Goal: Transaction & Acquisition: Purchase product/service

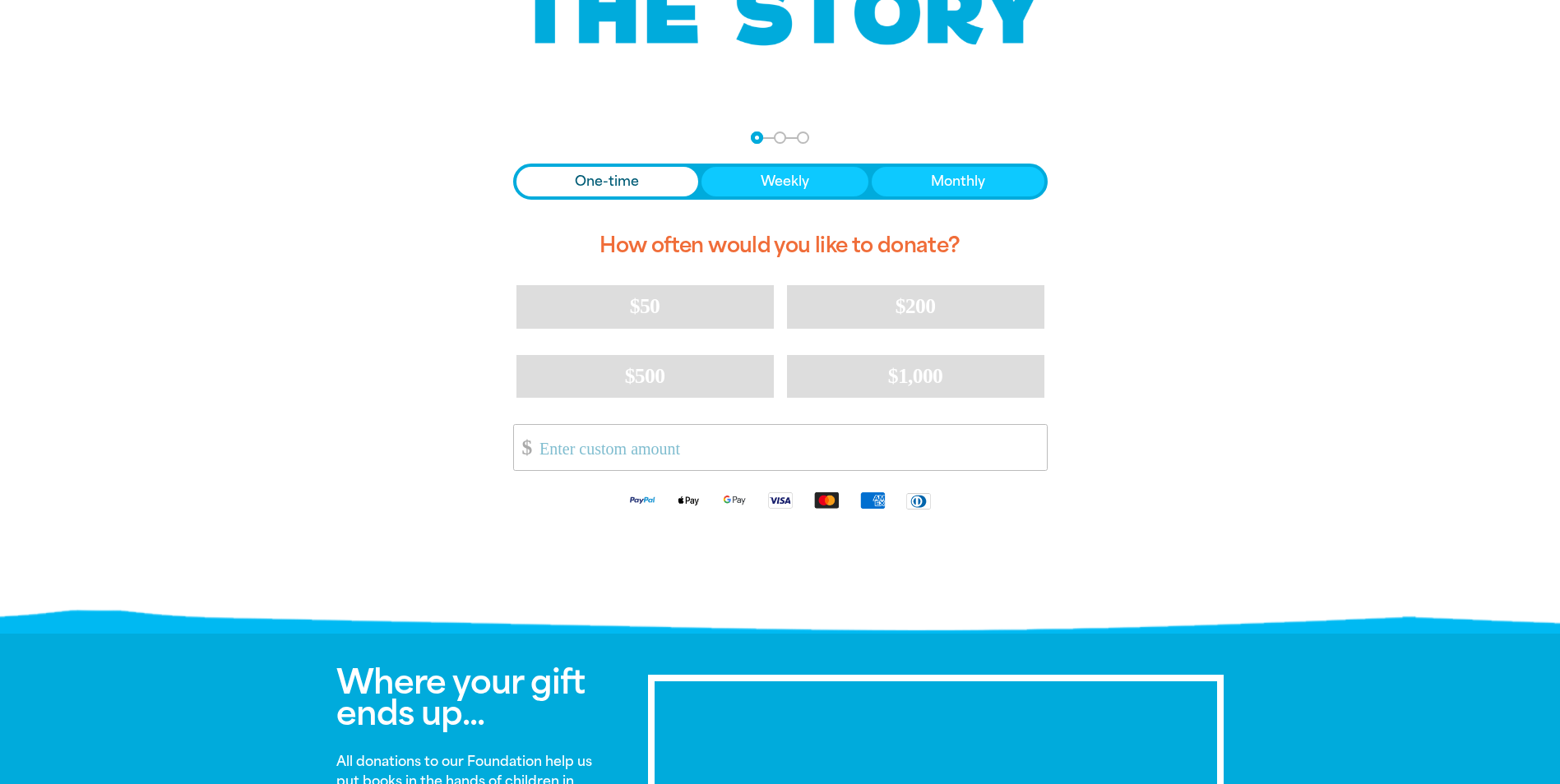
scroll to position [329, 0]
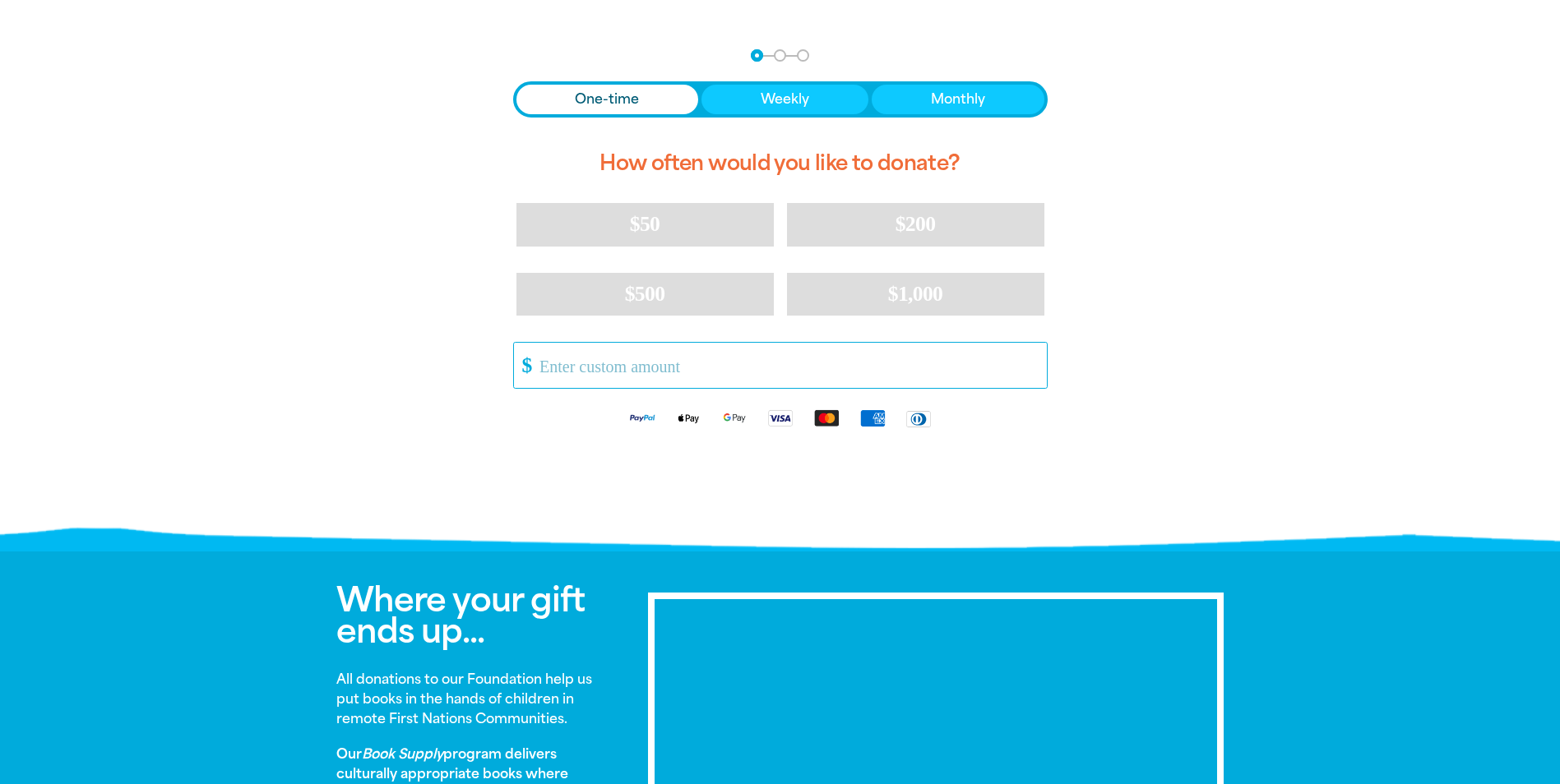
click at [570, 366] on input "Other Amount" at bounding box center [787, 365] width 518 height 45
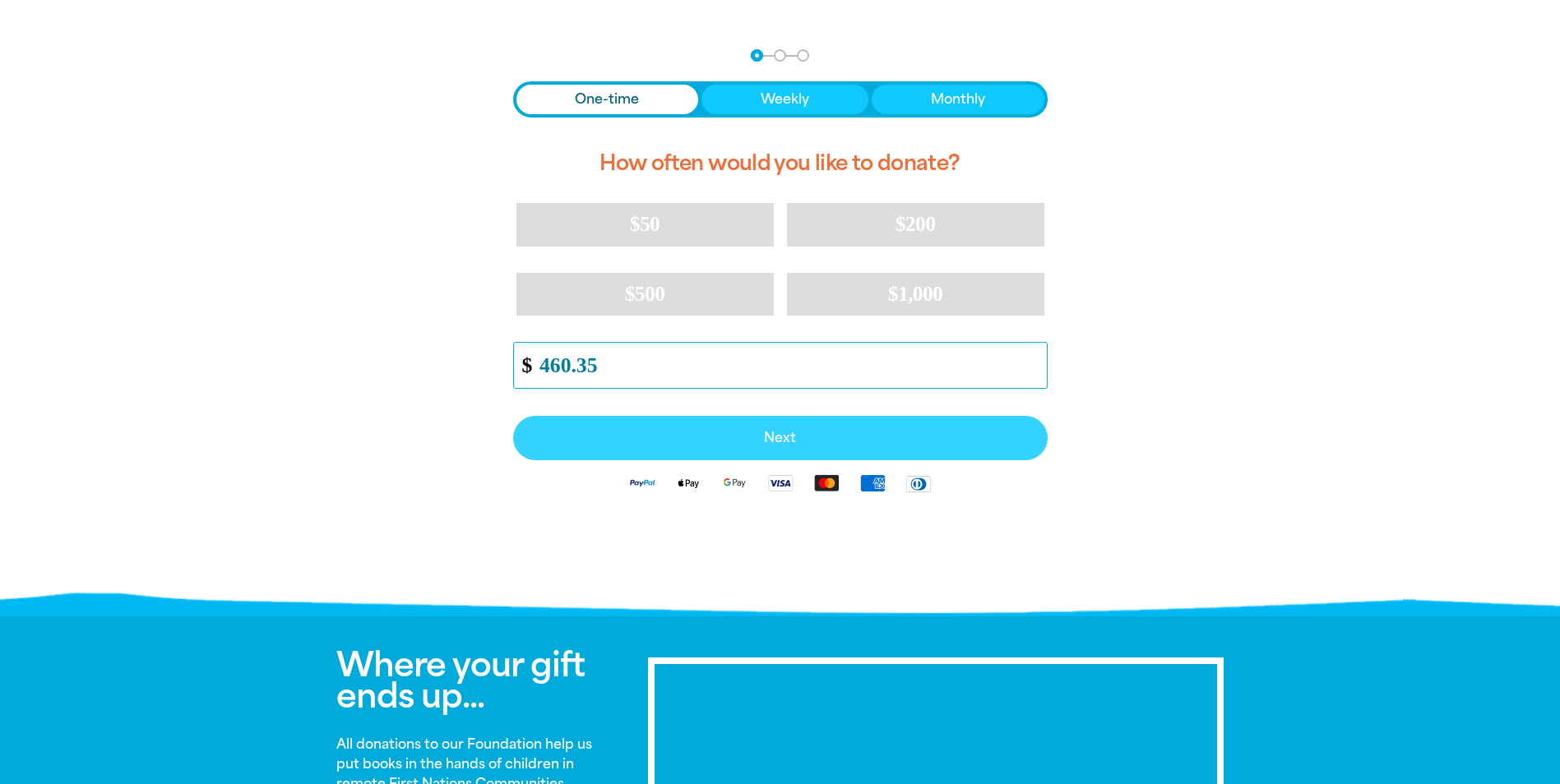
type input "460.35"
click at [809, 435] on span "Next" at bounding box center [780, 438] width 498 height 13
select select "AU"
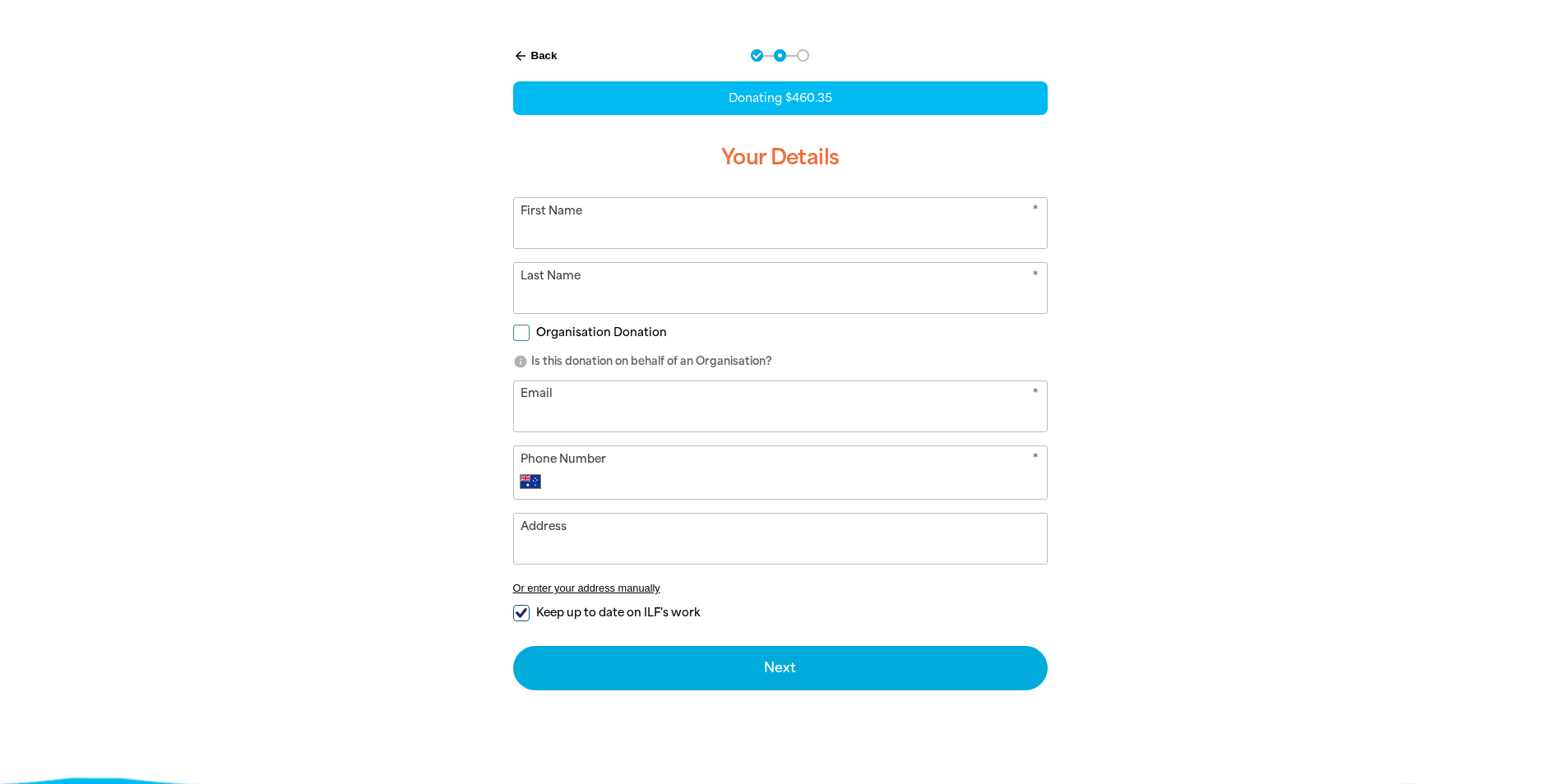
click at [555, 233] on input "First Name" at bounding box center [780, 223] width 533 height 50
click at [1152, 269] on div "arrow_back Back Step 1 Step 2 Step 3 Donating $460.35 Your Details * First Name…" at bounding box center [780, 411] width 987 height 764
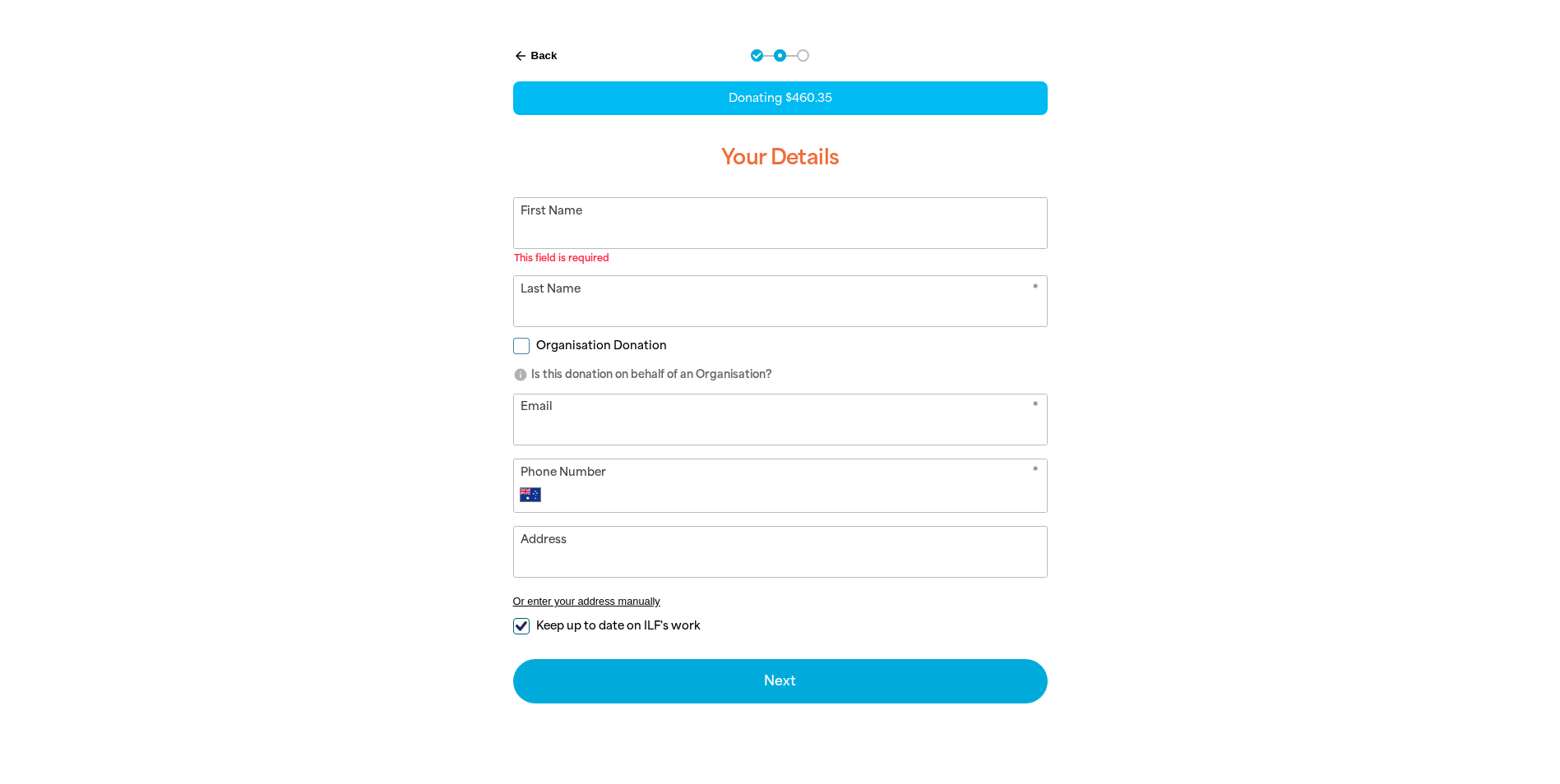
click at [531, 233] on input "First Name" at bounding box center [780, 223] width 533 height 50
type input "[PERSON_NAME]"
type input "GARD"
type input "[PERSON_NAME][EMAIL_ADDRESS][PERSON_NAME][DOMAIN_NAME]"
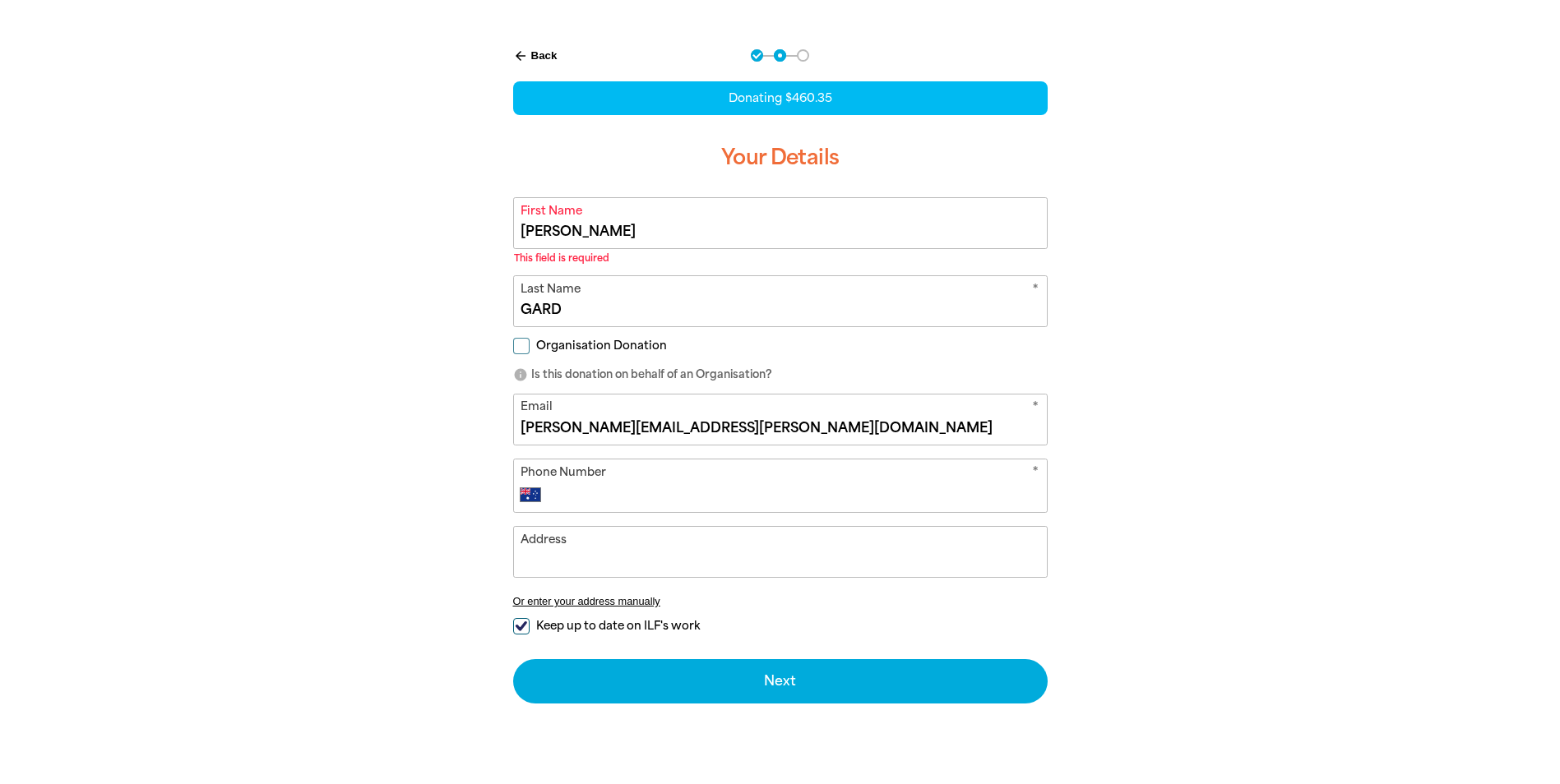
type input "[PHONE_NUMBER]"
type input "Lot [STREET_ADDRESS]"
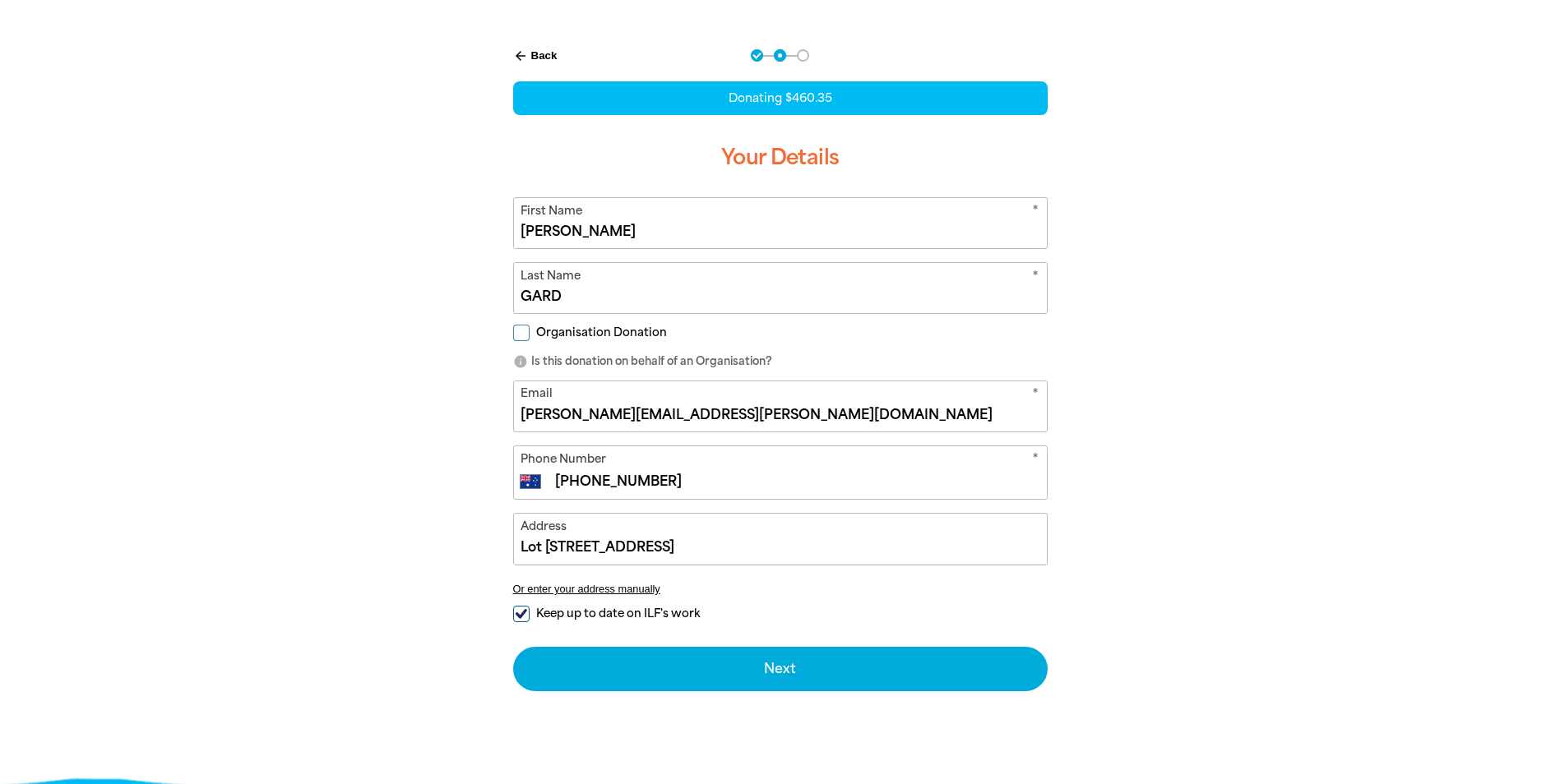
click at [516, 335] on input "Organisation Donation" at bounding box center [522, 334] width 17 height 17
checkbox input "true"
select select "AU"
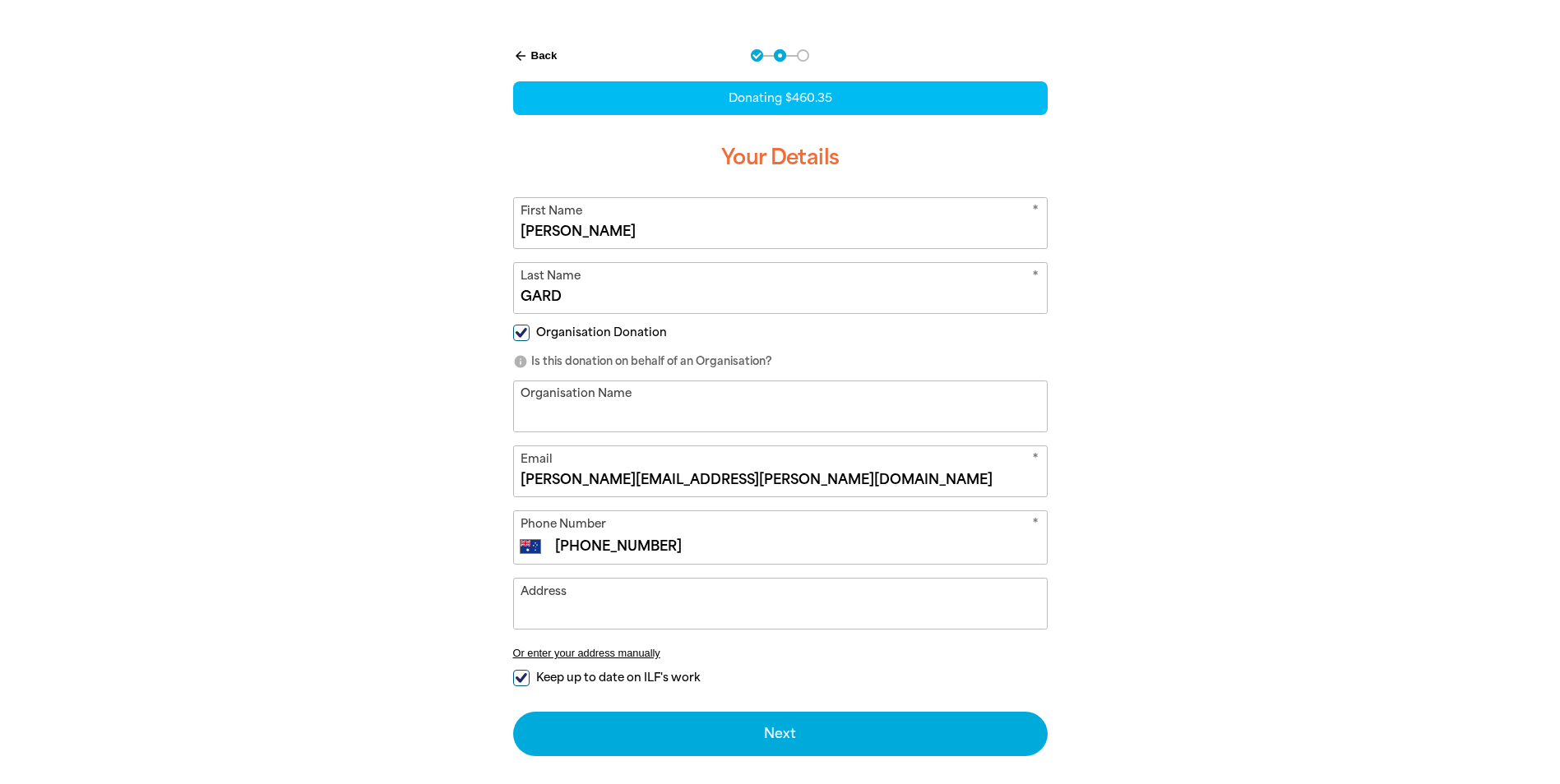
click at [548, 425] on input "Organisation Name" at bounding box center [780, 406] width 533 height 50
type input "[GEOGRAPHIC_DATA]"
type input "Lot [STREET_ADDRESS]"
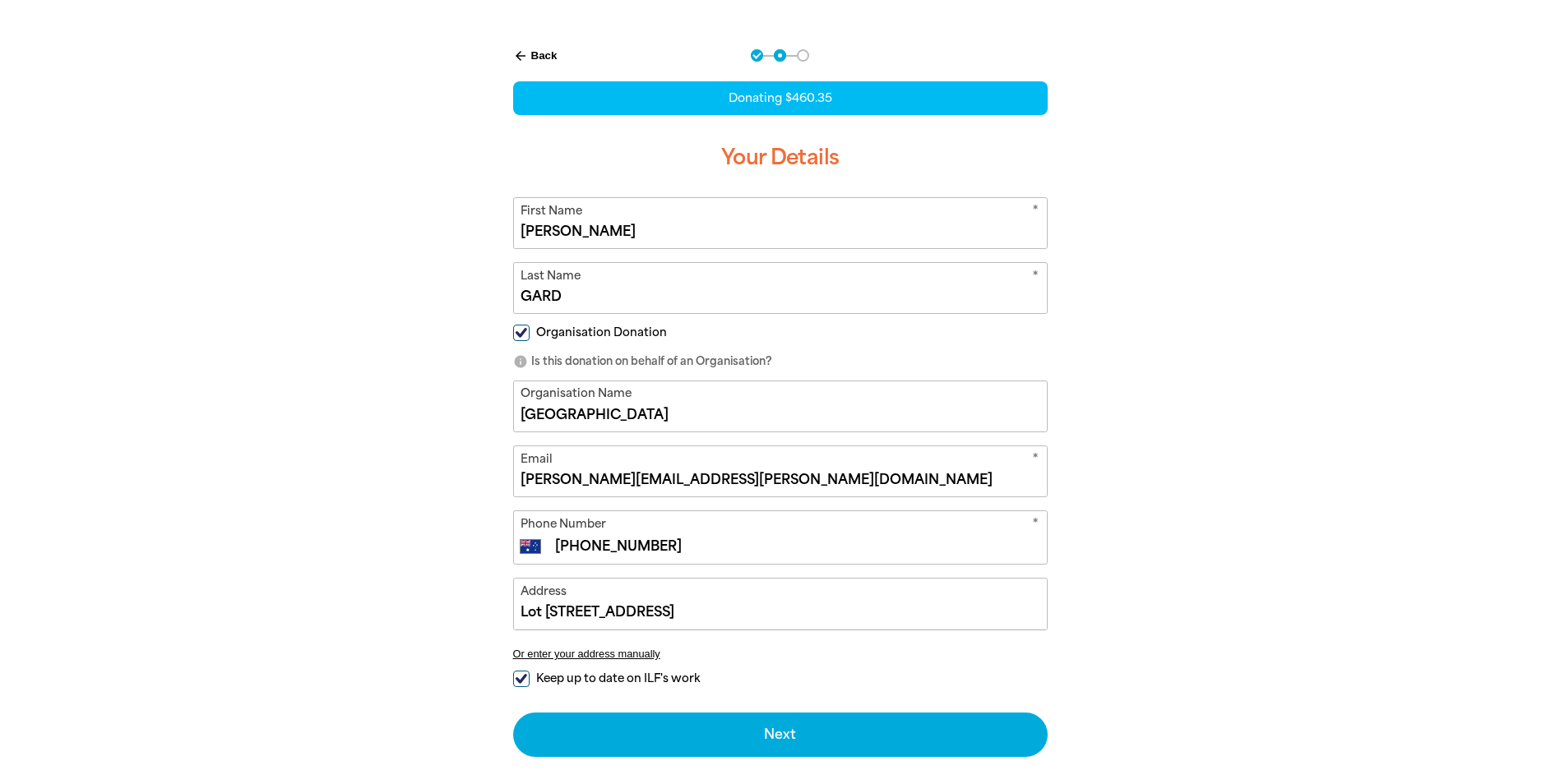
scroll to position [411, 0]
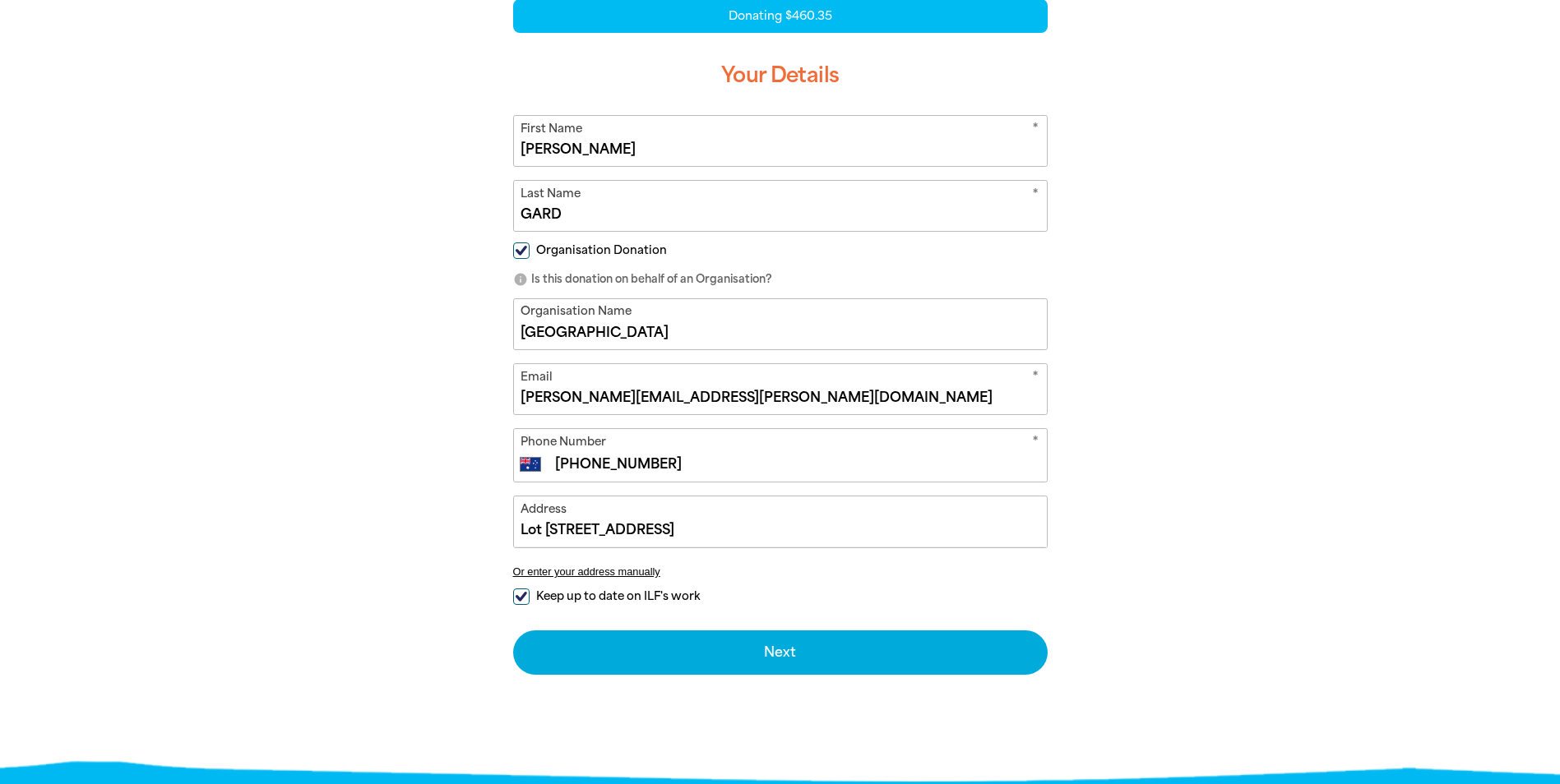
drag, startPoint x: 680, startPoint y: 463, endPoint x: 576, endPoint y: 454, distance: 104.4
click at [576, 454] on div "* Phone Number International [GEOGRAPHIC_DATA] [GEOGRAPHIC_DATA] [GEOGRAPHIC_DA…" at bounding box center [780, 455] width 535 height 54
click at [581, 461] on input "[PHONE_NUMBER]" at bounding box center [796, 464] width 486 height 20
type input "[PHONE_NUMBER]"
click at [524, 596] on input "Keep up to date on ILF's work" at bounding box center [522, 597] width 17 height 17
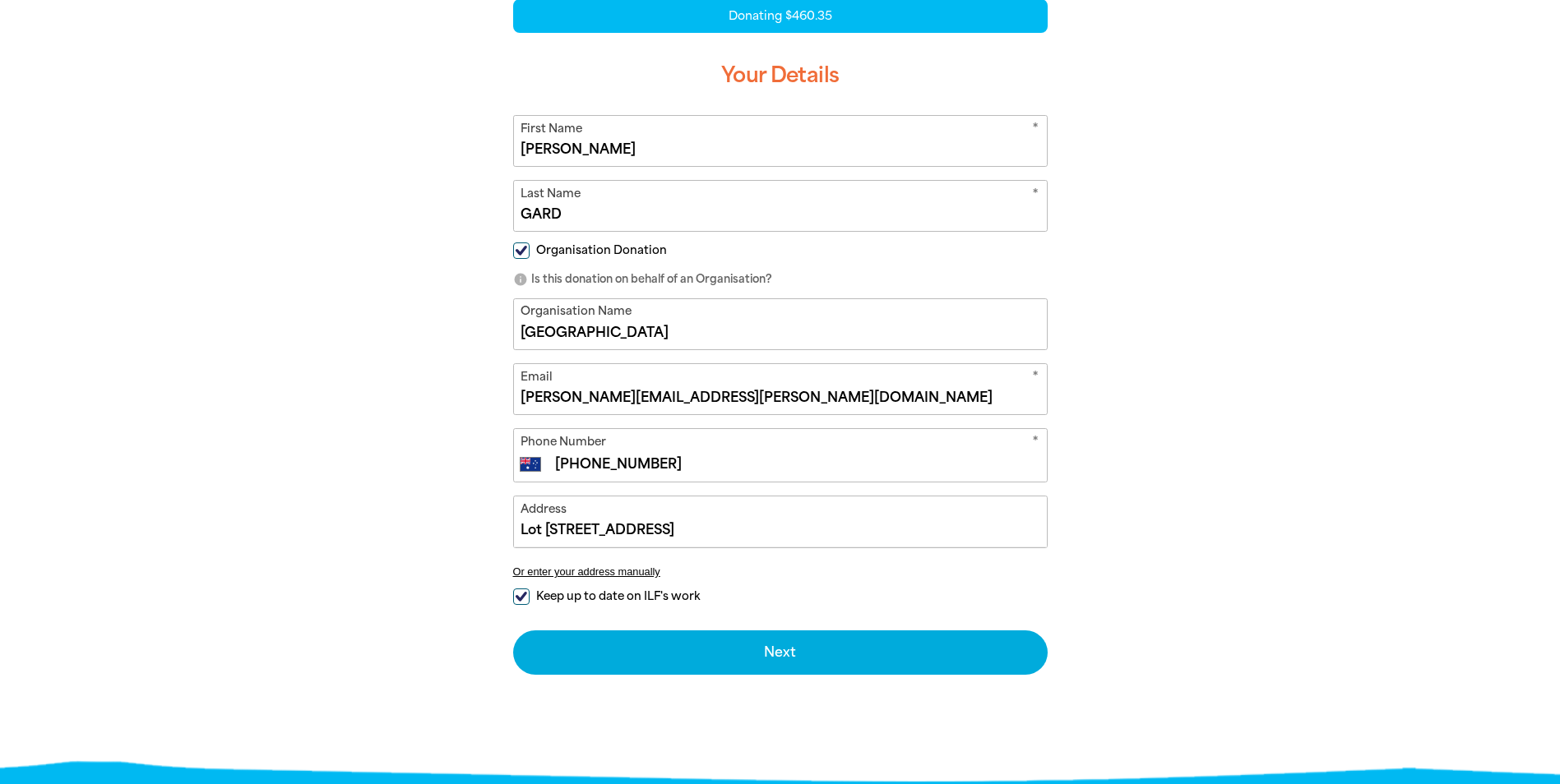
checkbox input "false"
click at [686, 529] on input "Lot [STREET_ADDRESS]" at bounding box center [780, 521] width 533 height 50
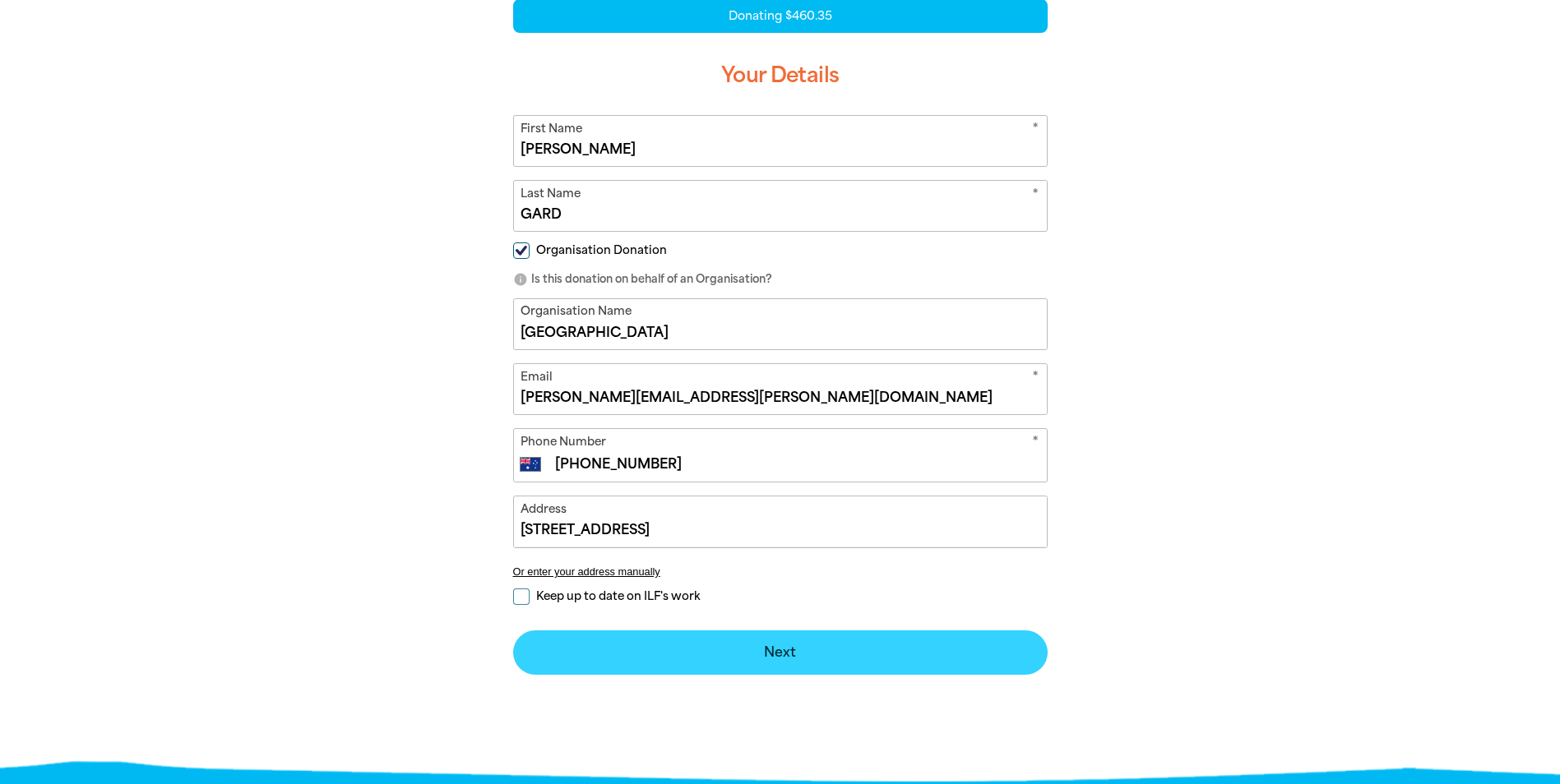
type input "[STREET_ADDRESS]"
click at [771, 651] on button "Next chevron_right" at bounding box center [780, 653] width 535 height 45
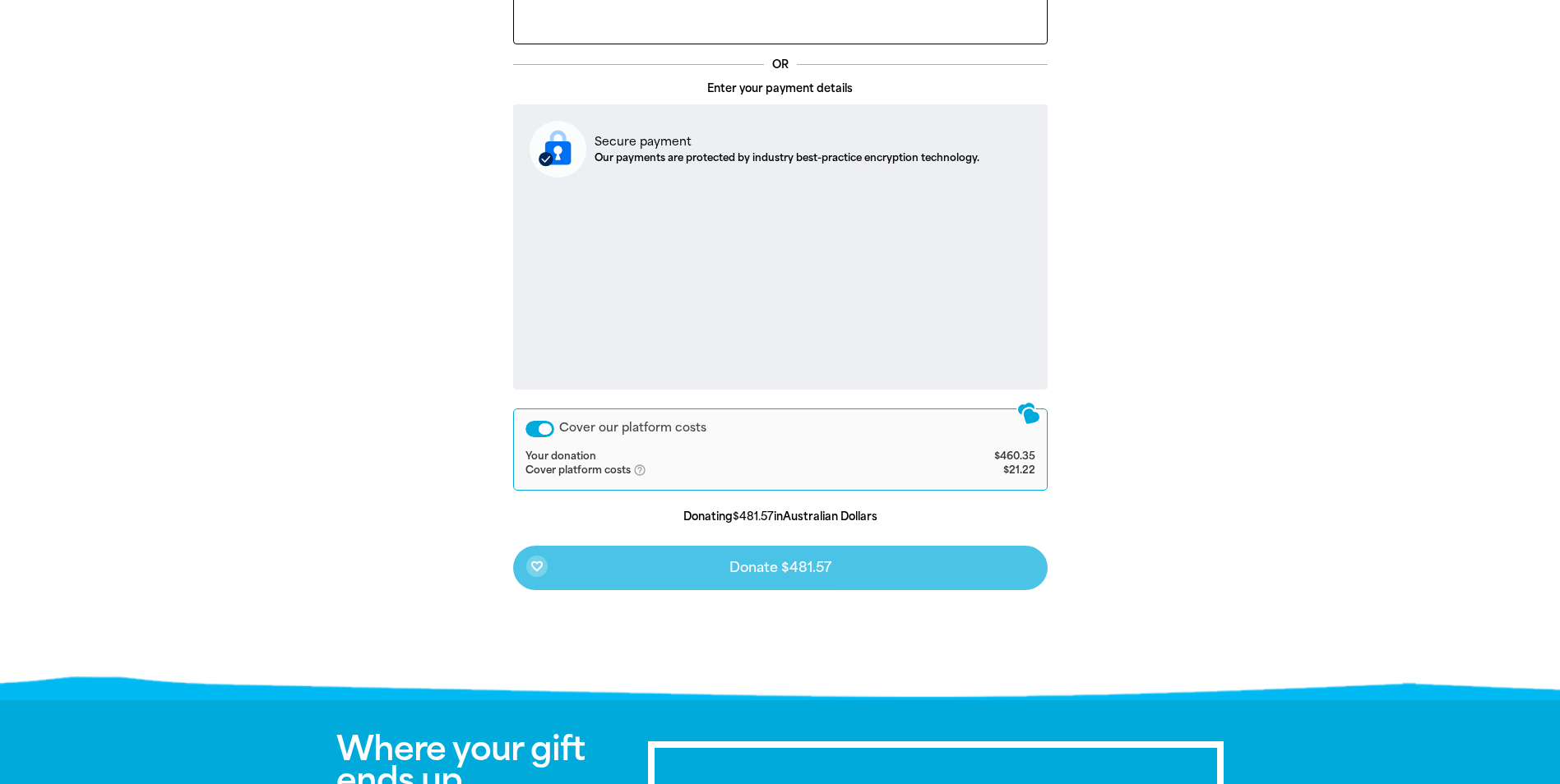
scroll to position [421, 0]
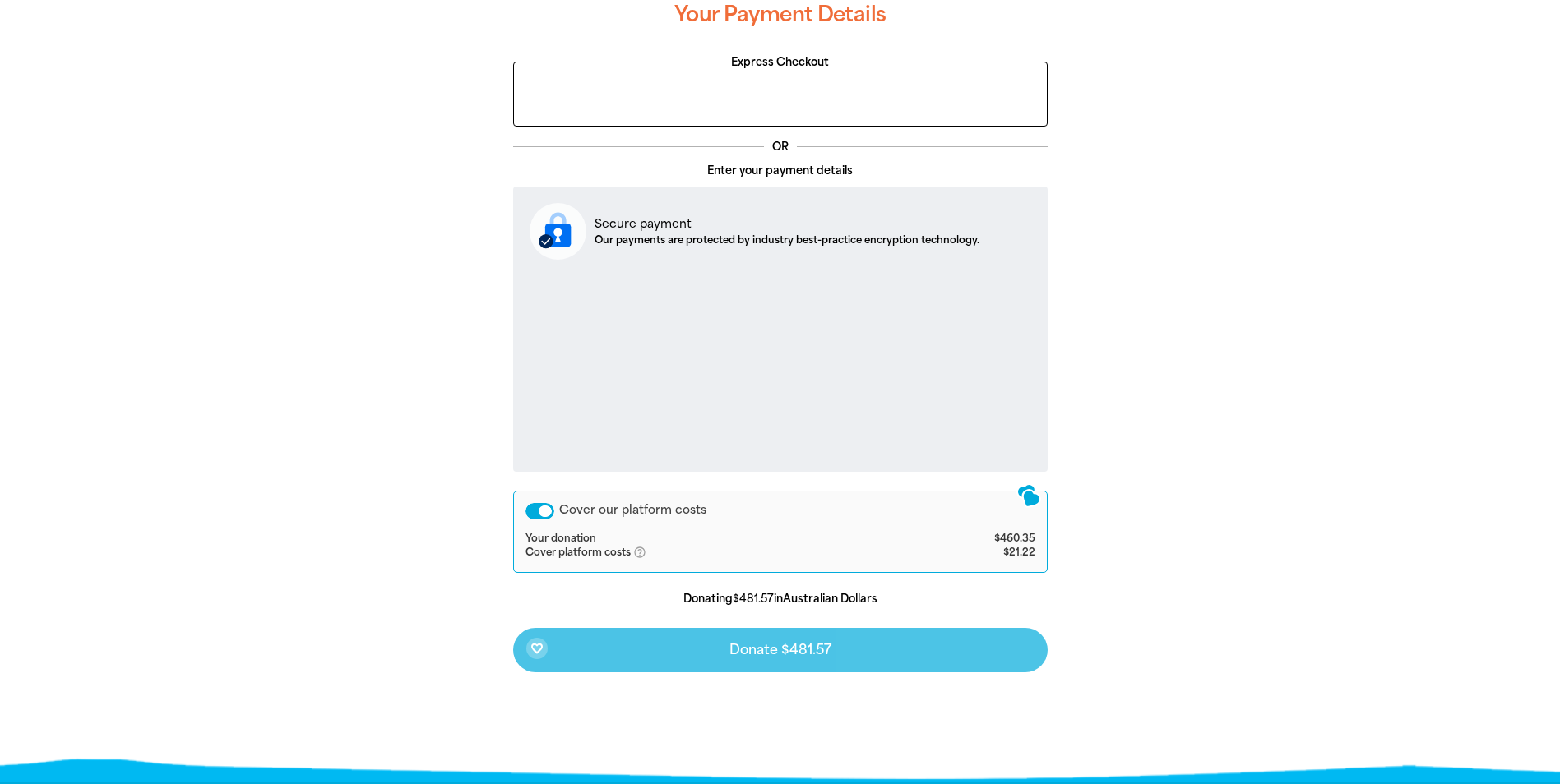
click at [540, 515] on div "Cover our platform costs" at bounding box center [539, 511] width 29 height 17
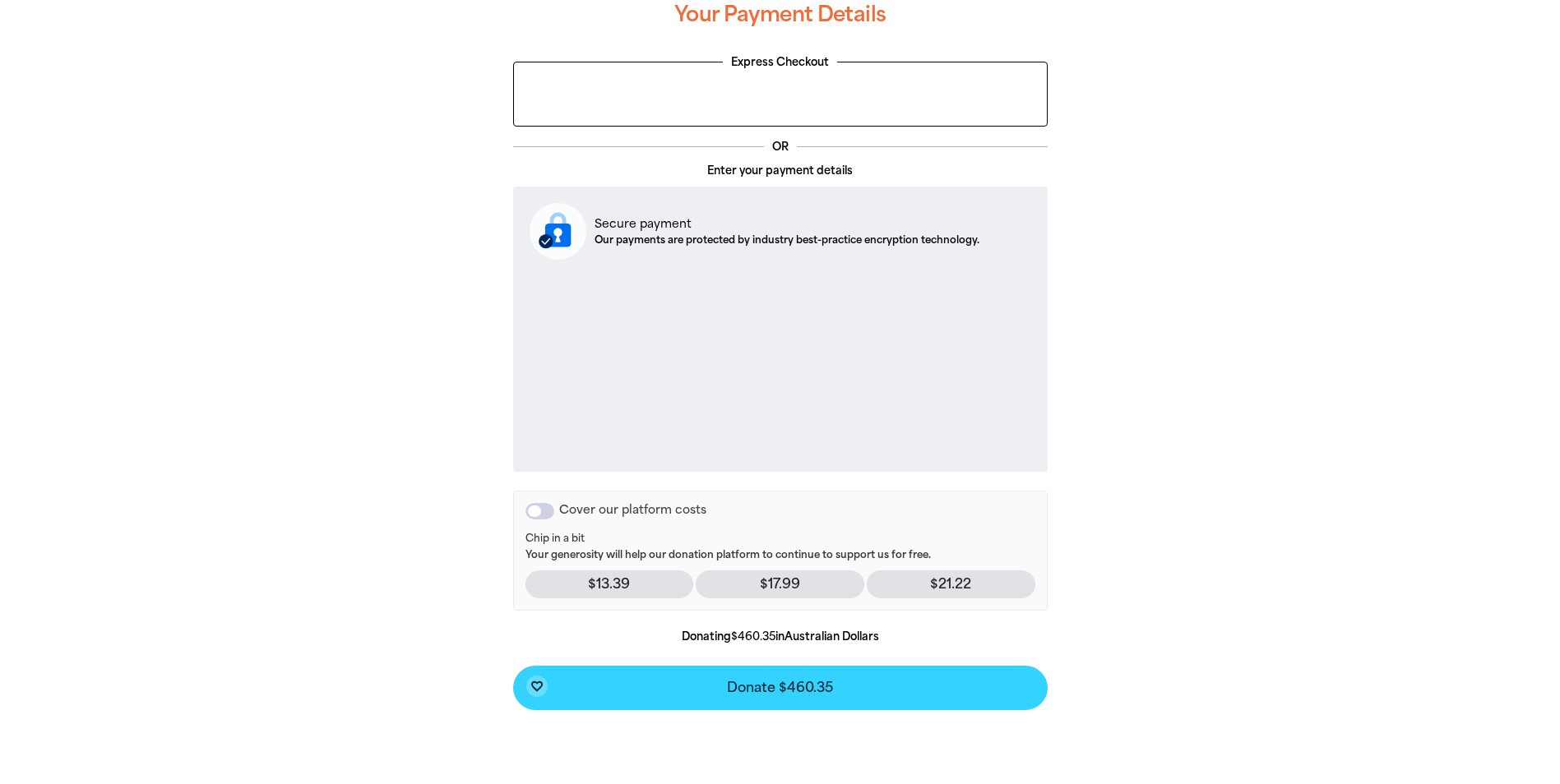
click at [787, 698] on button "favorite_border Donate $460.35" at bounding box center [780, 689] width 535 height 45
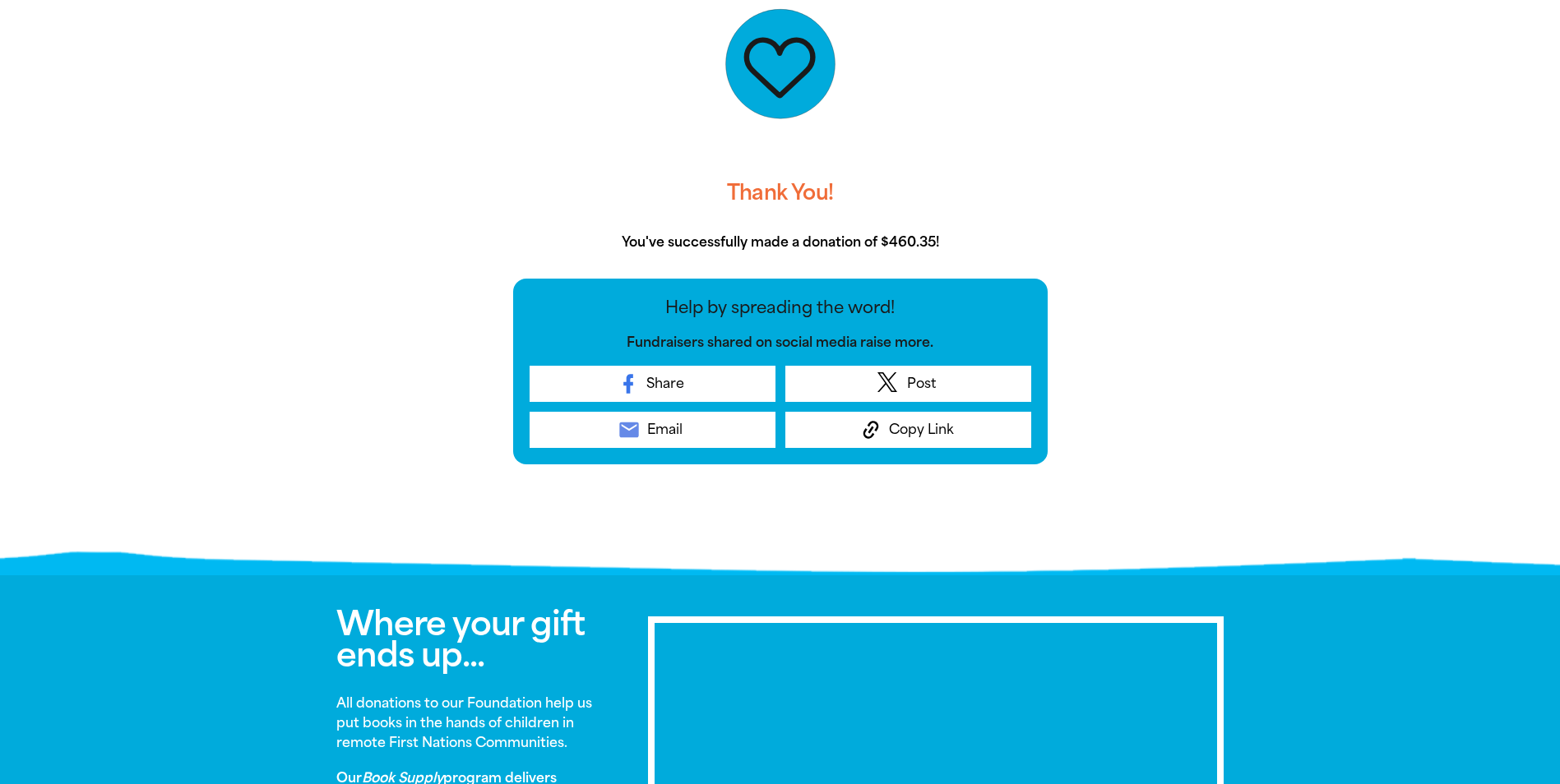
scroll to position [499, 0]
